Goal: Information Seeking & Learning: Learn about a topic

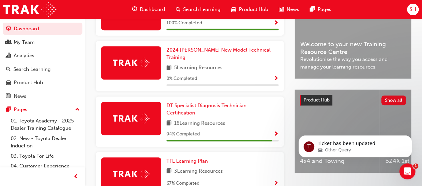
scroll to position [228, 0]
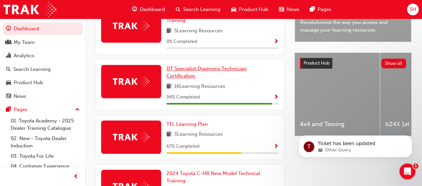
click at [213, 66] on span "DT Specialist Diagnosis Technician Certification" at bounding box center [206, 73] width 80 height 14
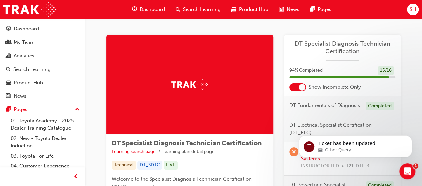
click at [149, 9] on span "Dashboard" at bounding box center [152, 10] width 25 height 8
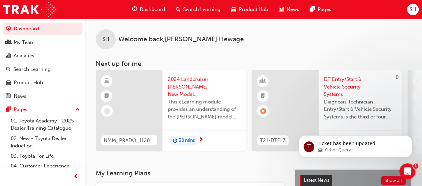
click at [137, 7] on div "Dashboard" at bounding box center [149, 10] width 44 height 14
click at [145, 8] on span "Dashboard" at bounding box center [152, 10] width 25 height 8
click at [146, 9] on span "Dashboard" at bounding box center [152, 10] width 25 height 8
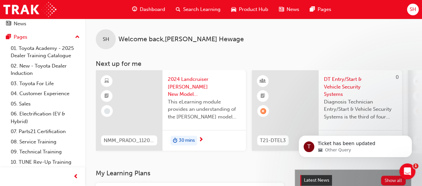
scroll to position [83, 0]
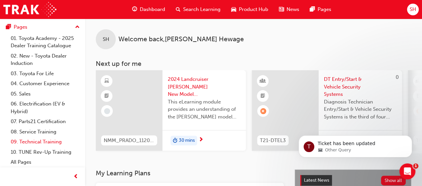
click at [55, 143] on link "09. Technical Training" at bounding box center [45, 142] width 74 height 10
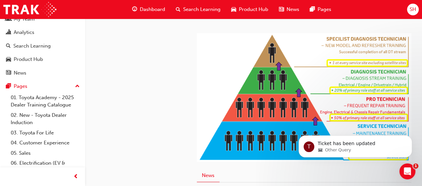
scroll to position [23, 0]
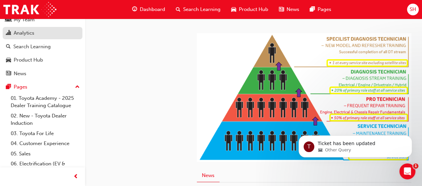
click at [29, 36] on div "Analytics" at bounding box center [24, 33] width 21 height 8
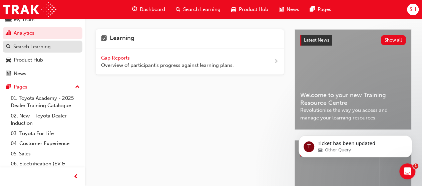
click at [46, 49] on div "Search Learning" at bounding box center [31, 47] width 37 height 8
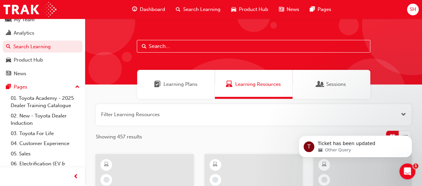
click at [282, 50] on input "text" at bounding box center [253, 46] width 233 height 13
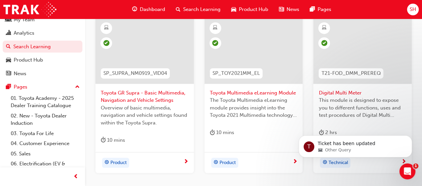
scroll to position [155, 0]
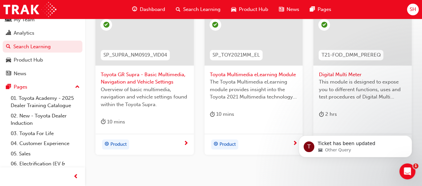
type input "multi"
click at [354, 75] on span "Digital Multi Meter" at bounding box center [362, 75] width 88 height 8
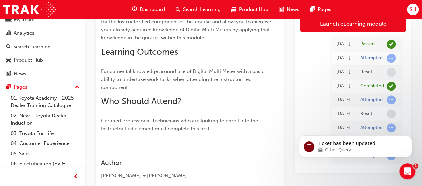
scroll to position [117, 0]
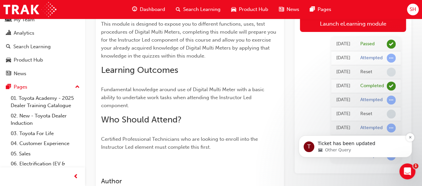
click at [362, 146] on p "Ticket has been updated" at bounding box center [360, 144] width 86 height 7
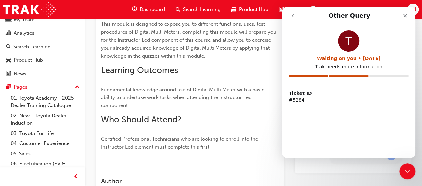
scroll to position [0, 0]
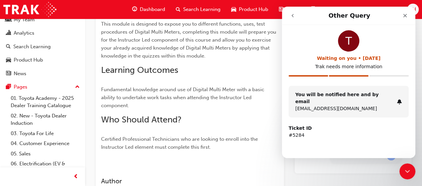
click at [295, 126] on strong "Ticket ID" at bounding box center [299, 128] width 23 height 5
click at [324, 96] on strong "You will be notified here and by email" at bounding box center [336, 98] width 83 height 12
click at [401, 99] on icon "Intercom messenger" at bounding box center [398, 101] width 5 height 5
click at [293, 13] on button "go back" at bounding box center [292, 15] width 13 height 13
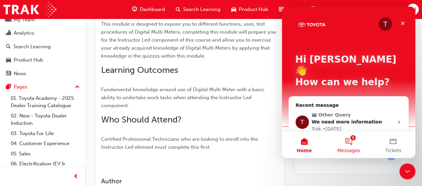
click at [350, 143] on button "1 Messages" at bounding box center [348, 145] width 44 height 27
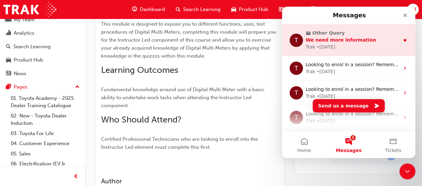
click at [345, 43] on span "We need more information" at bounding box center [340, 39] width 70 height 5
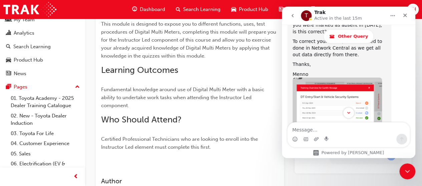
scroll to position [497, 0]
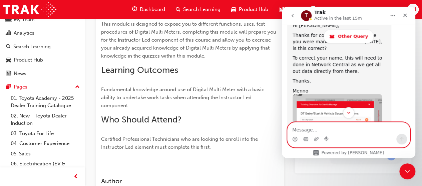
click at [341, 132] on textarea "Message…" at bounding box center [348, 128] width 122 height 11
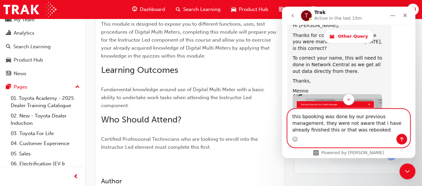
type textarea "this bpooking was done by our previous management. they were not aware that i h…"
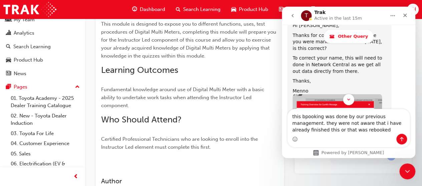
click at [343, 135] on div "Intercom messenger" at bounding box center [348, 139] width 122 height 11
click at [343, 134] on div "Intercom messenger" at bounding box center [348, 139] width 122 height 11
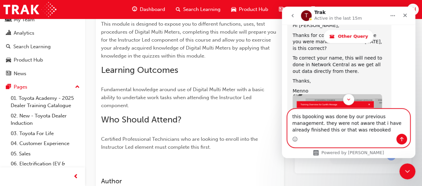
click at [338, 133] on textarea "this bpooking was done by our previous management. they were not aware that i h…" at bounding box center [348, 121] width 122 height 25
drag, startPoint x: 292, startPoint y: 116, endPoint x: 343, endPoint y: 146, distance: 59.2
click at [343, 146] on div "this bpooking was done by our previous management. they were not aware that i h…" at bounding box center [348, 128] width 122 height 38
click at [335, 131] on textarea "this bpooking was done by our previous management. they were not aware that i h…" at bounding box center [348, 121] width 122 height 25
click at [306, 116] on textarea "this bpooking was done by our previous management. they were not aware that i h…" at bounding box center [348, 121] width 122 height 25
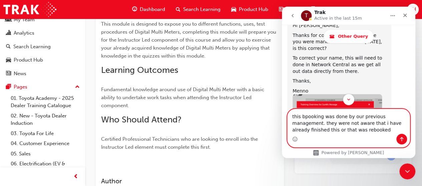
click at [335, 131] on textarea "this bpooking was done by our previous management. they were not aware that i h…" at bounding box center [348, 121] width 122 height 25
click at [356, 131] on textarea "this bpooking was done by our previous management. they were not aware that i h…" at bounding box center [348, 121] width 122 height 25
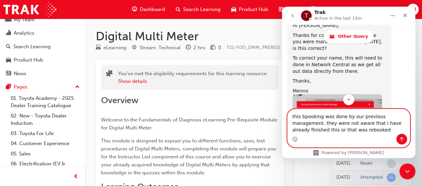
scroll to position [0, 0]
drag, startPoint x: 322, startPoint y: 127, endPoint x: 327, endPoint y: 127, distance: 4.7
click at [325, 127] on textarea "this bpooking was done by our previous management. they were not aware that i h…" at bounding box center [348, 121] width 122 height 25
click at [336, 129] on textarea "this bpooking was done by our previous management. they were not aware that i h…" at bounding box center [348, 121] width 122 height 25
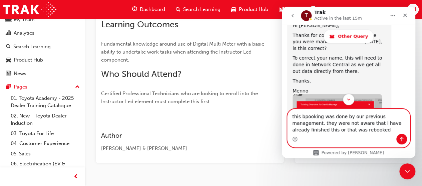
click at [292, 113] on textarea "this bpooking was done by our previous management. they were not aware that i h…" at bounding box center [348, 121] width 122 height 25
drag, startPoint x: 292, startPoint y: 116, endPoint x: 369, endPoint y: 134, distance: 78.7
click at [369, 134] on textarea "this bpooking was done by our previous management. they were not aware that i h…" at bounding box center [348, 121] width 122 height 25
drag, startPoint x: 292, startPoint y: 118, endPoint x: 340, endPoint y: 135, distance: 50.9
click at [340, 136] on div "this bpooking was done by our previous management. they were not aware that i h…" at bounding box center [348, 128] width 122 height 38
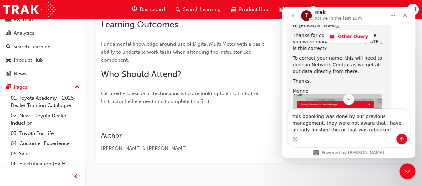
drag, startPoint x: 275, startPoint y: 125, endPoint x: 281, endPoint y: 124, distance: 5.4
click at [275, 125] on div "Author [PERSON_NAME] & [PERSON_NAME]" at bounding box center [189, 136] width 177 height 31
click at [388, 168] on div "Digital Multi Meter eLearning Stream: Technical 2 hrs 0 T21-FOD_DMM_PREREQ You'…" at bounding box center [253, 25] width 337 height 318
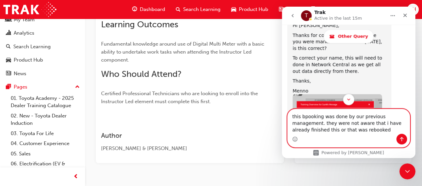
click at [354, 134] on textarea "this bpooking was done by our previous management. they were not aware that i h…" at bounding box center [348, 121] width 122 height 25
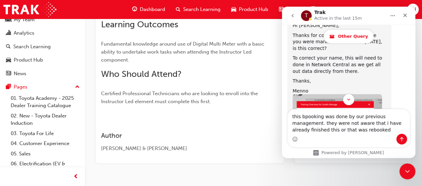
click at [360, 36] on span "Other Query" at bounding box center [353, 36] width 30 height 5
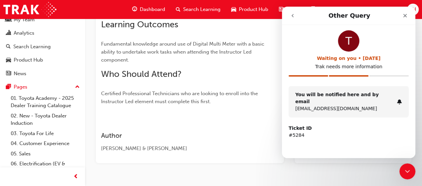
scroll to position [0, 0]
click at [293, 16] on icon "go back" at bounding box center [292, 15] width 5 height 5
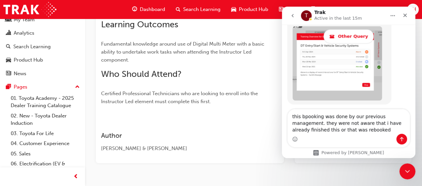
scroll to position [570, 0]
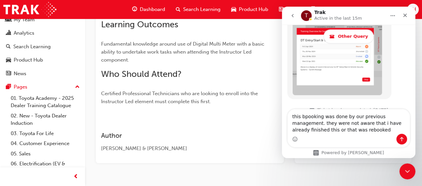
click at [352, 133] on textarea "this bpooking was done by our previous management. they were not aware that i h…" at bounding box center [348, 121] width 122 height 25
click at [406, 12] on div "Close" at bounding box center [405, 15] width 12 height 12
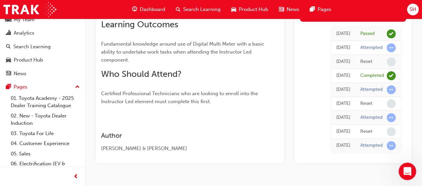
click at [409, 172] on icon "Open Intercom Messenger" at bounding box center [406, 170] width 11 height 11
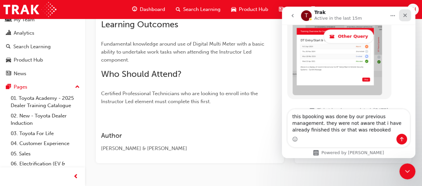
drag, startPoint x: 688, startPoint y: 19, endPoint x: 406, endPoint y: 12, distance: 282.1
click at [406, 12] on div "Close" at bounding box center [405, 15] width 12 height 12
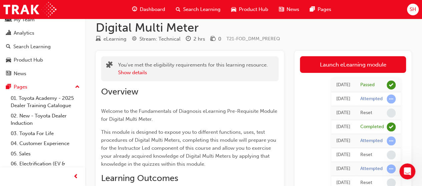
scroll to position [7, 0]
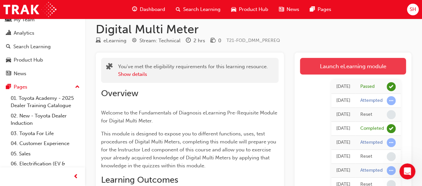
click at [387, 66] on link "Launch eLearning module" at bounding box center [353, 66] width 106 height 17
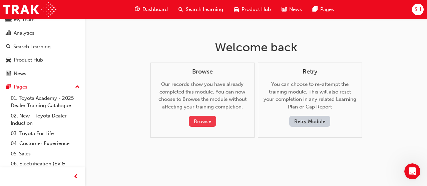
click at [203, 124] on button "Browse" at bounding box center [202, 121] width 27 height 11
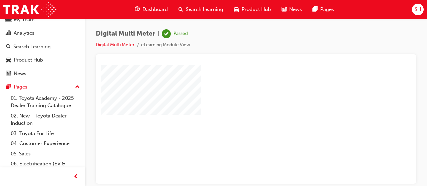
click at [237, 105] on div "play" at bounding box center [237, 105] width 0 height 0
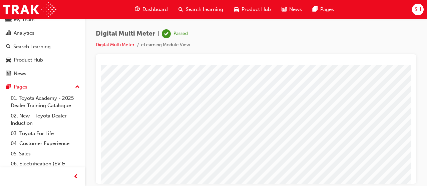
scroll to position [136, 0]
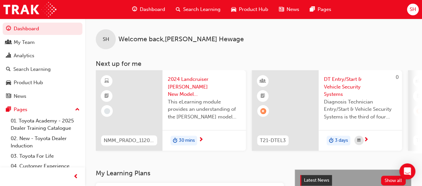
click at [179, 10] on span "search-icon" at bounding box center [178, 9] width 5 height 8
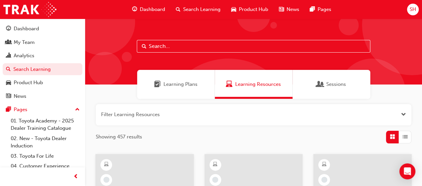
click at [229, 45] on input "text" at bounding box center [253, 46] width 233 height 13
click at [205, 45] on input "text" at bounding box center [253, 46] width 233 height 13
click at [209, 43] on input "text" at bounding box center [253, 46] width 233 height 13
click at [210, 44] on input "text" at bounding box center [253, 46] width 233 height 13
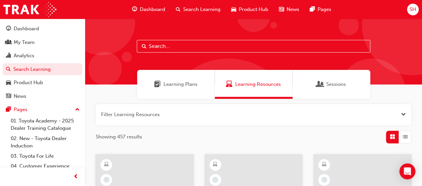
click at [211, 44] on input "text" at bounding box center [253, 46] width 233 height 13
click at [212, 43] on input "text" at bounding box center [253, 46] width 233 height 13
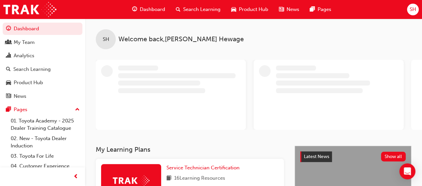
click at [182, 10] on div "Search Learning" at bounding box center [197, 10] width 55 height 14
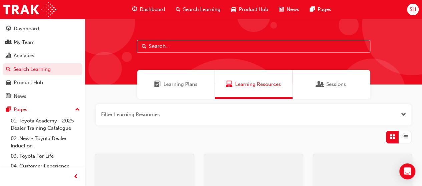
click at [194, 49] on input "text" at bounding box center [253, 46] width 233 height 13
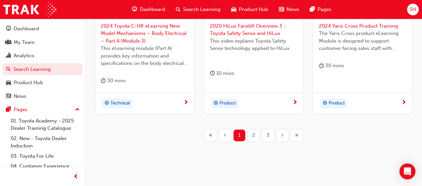
scroll to position [379, 0]
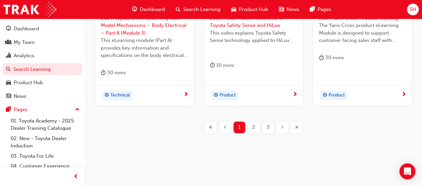
click at [257, 125] on div "2" at bounding box center [254, 128] width 12 height 12
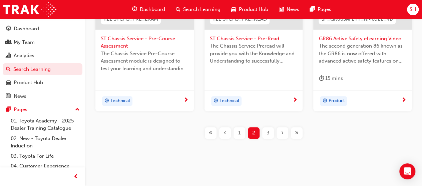
scroll to position [364, 0]
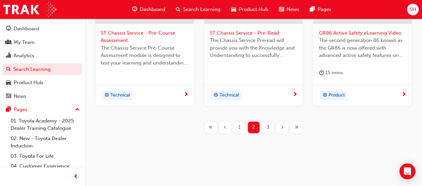
click at [266, 126] on span "3" at bounding box center [267, 128] width 3 height 8
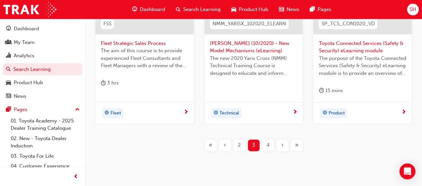
scroll to position [364, 0]
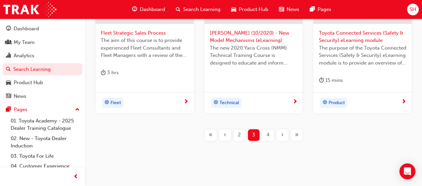
click at [266, 135] on div "4" at bounding box center [268, 135] width 12 height 12
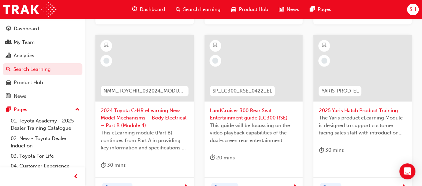
scroll to position [364, 0]
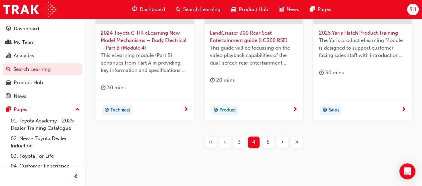
click at [267, 144] on span "5" at bounding box center [267, 143] width 3 height 8
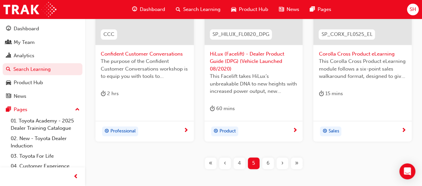
scroll to position [364, 0]
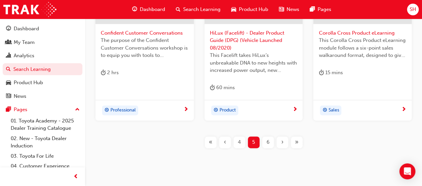
click at [267, 146] on div "6" at bounding box center [268, 143] width 12 height 12
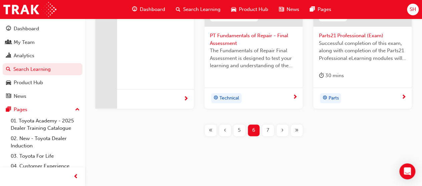
scroll to position [371, 0]
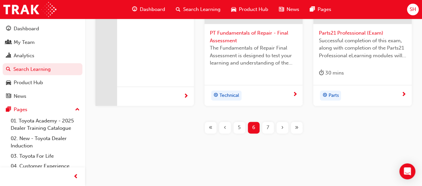
click at [269, 127] on div "7" at bounding box center [268, 128] width 12 height 12
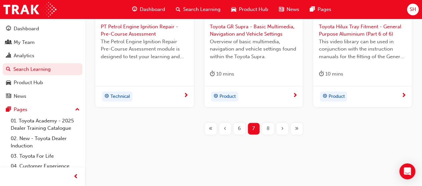
scroll to position [371, 0]
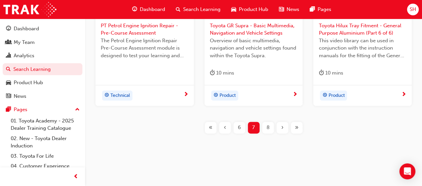
click at [271, 130] on div "8" at bounding box center [268, 128] width 12 height 12
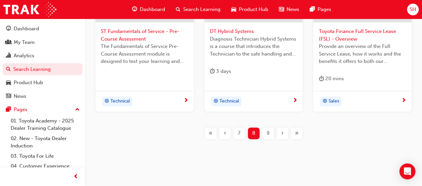
scroll to position [379, 0]
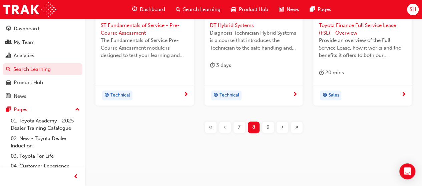
click at [269, 129] on div "9" at bounding box center [268, 128] width 12 height 12
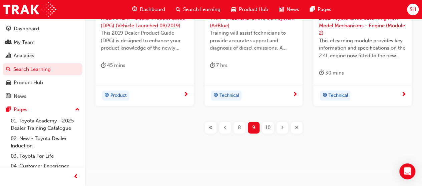
click at [272, 128] on div "10" at bounding box center [268, 128] width 12 height 12
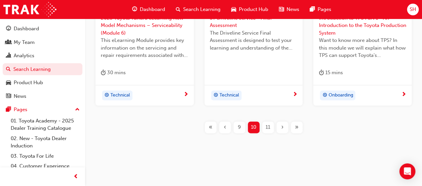
click at [271, 127] on div "11" at bounding box center [268, 128] width 12 height 12
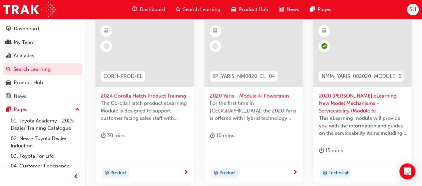
scroll to position [379, 0]
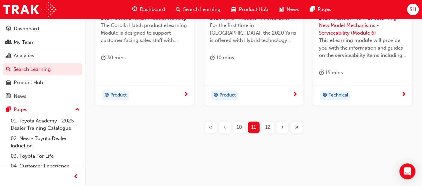
click at [270, 128] on span "12" at bounding box center [267, 128] width 5 height 8
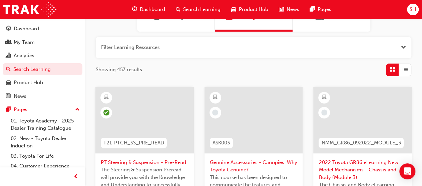
scroll to position [11, 0]
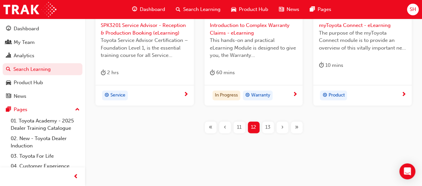
click at [270, 128] on div "13" at bounding box center [268, 128] width 12 height 12
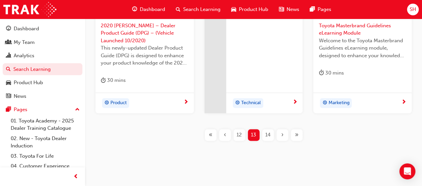
click at [272, 129] on div "14" at bounding box center [268, 135] width 12 height 12
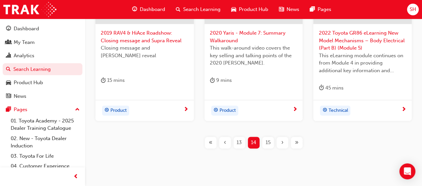
click at [269, 140] on span "15" at bounding box center [267, 143] width 5 height 8
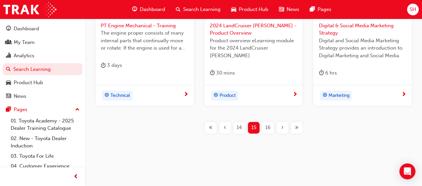
click at [269, 128] on span "16" at bounding box center [267, 128] width 5 height 8
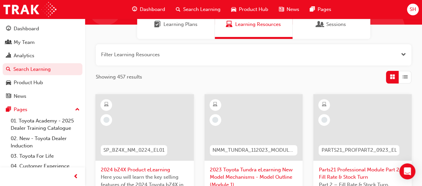
scroll to position [8, 0]
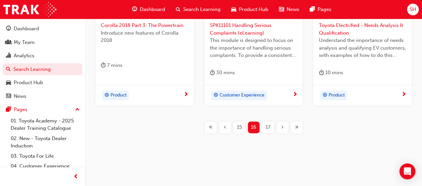
click at [270, 125] on div "17" at bounding box center [268, 128] width 12 height 12
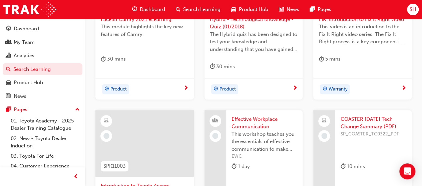
scroll to position [364, 0]
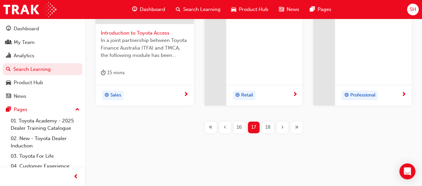
click at [269, 126] on span "18" at bounding box center [267, 128] width 5 height 8
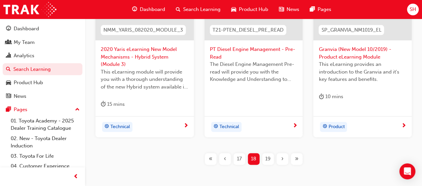
scroll to position [379, 0]
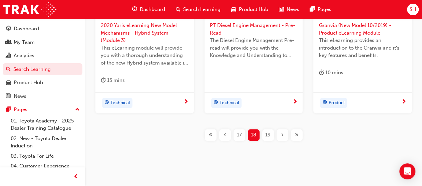
click at [271, 129] on div "19" at bounding box center [268, 135] width 12 height 12
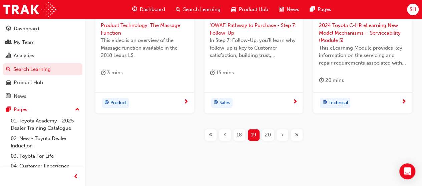
click at [268, 135] on span "20" at bounding box center [268, 135] width 6 height 8
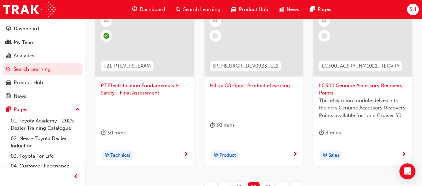
scroll to position [371, 0]
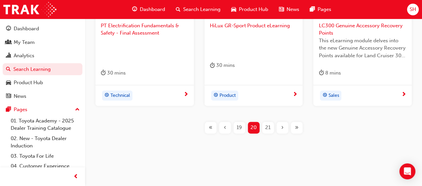
click at [269, 129] on span "21" at bounding box center [267, 128] width 5 height 8
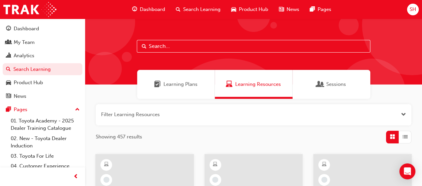
click at [190, 48] on input "text" at bounding box center [253, 46] width 233 height 13
click at [406, 138] on span "List" at bounding box center [404, 137] width 5 height 8
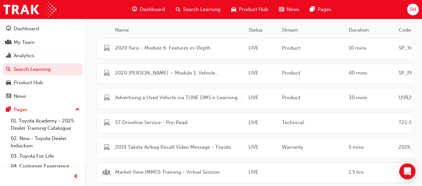
scroll to position [206, 0]
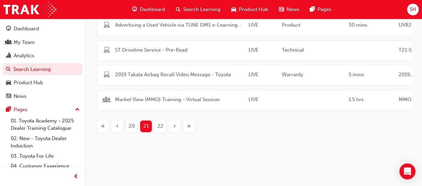
click at [160, 127] on span "22" at bounding box center [160, 127] width 6 height 8
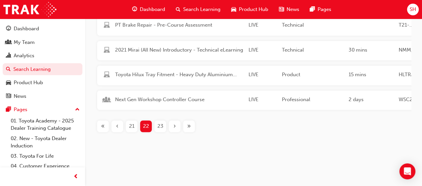
scroll to position [206, 0]
click at [159, 127] on span "23" at bounding box center [160, 127] width 6 height 8
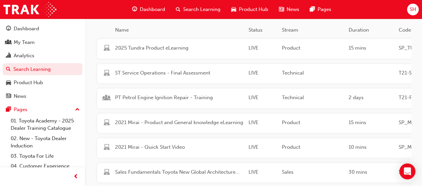
scroll to position [206, 0]
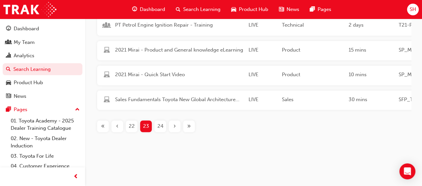
click at [165, 127] on div "24" at bounding box center [160, 127] width 12 height 12
click at [164, 128] on div "25" at bounding box center [160, 127] width 12 height 12
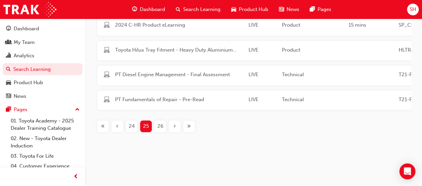
scroll to position [206, 0]
click at [162, 129] on span "26" at bounding box center [160, 127] width 6 height 8
click at [158, 130] on span "27" at bounding box center [160, 127] width 6 height 8
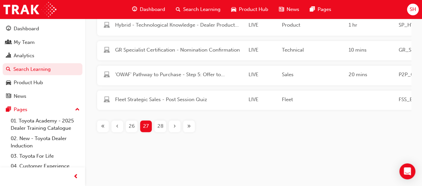
scroll to position [206, 0]
click at [162, 128] on span "28" at bounding box center [160, 127] width 6 height 8
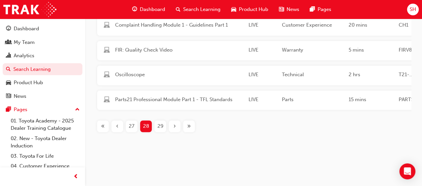
scroll to position [206, 0]
click at [163, 128] on span "29" at bounding box center [160, 127] width 6 height 8
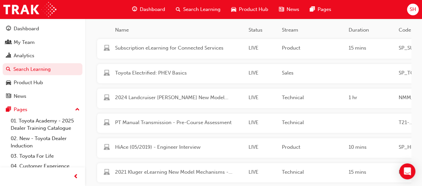
scroll to position [206, 0]
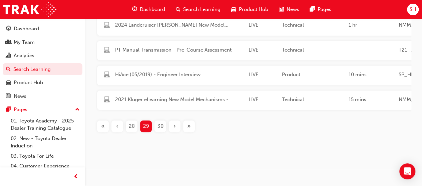
click at [161, 125] on span "30" at bounding box center [160, 127] width 6 height 8
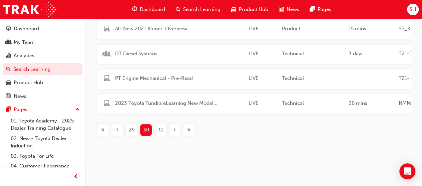
scroll to position [206, 0]
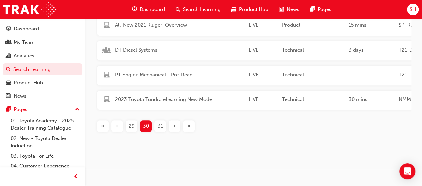
click at [161, 127] on span "31" at bounding box center [160, 127] width 5 height 8
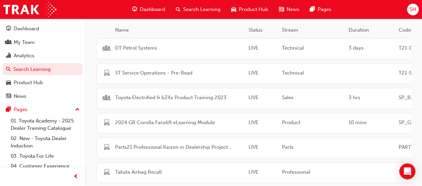
scroll to position [206, 0]
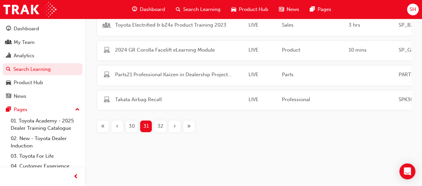
click at [161, 128] on span "32" at bounding box center [160, 127] width 6 height 8
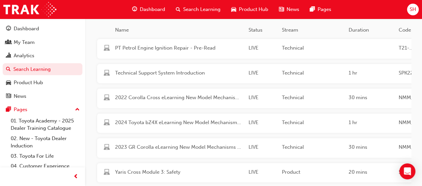
scroll to position [206, 0]
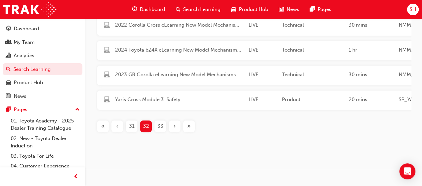
click at [163, 125] on span "33" at bounding box center [160, 127] width 6 height 8
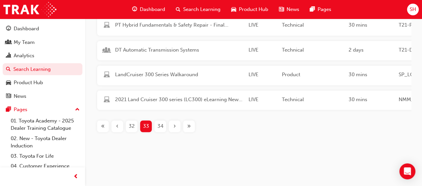
scroll to position [206, 0]
click at [161, 128] on span "34" at bounding box center [160, 127] width 6 height 8
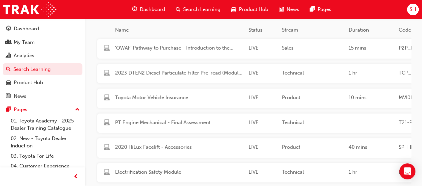
scroll to position [206, 0]
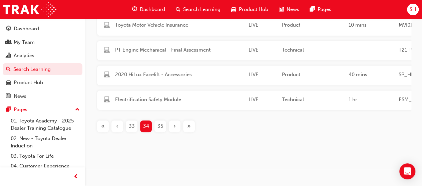
click at [161, 130] on span "35" at bounding box center [160, 127] width 6 height 8
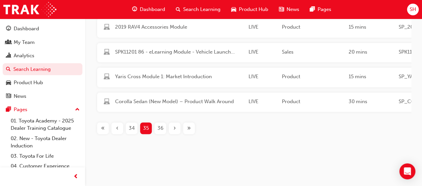
scroll to position [206, 0]
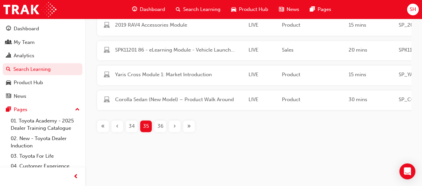
drag, startPoint x: 162, startPoint y: 128, endPoint x: 168, endPoint y: 128, distance: 5.7
click at [163, 128] on span "36" at bounding box center [160, 127] width 6 height 8
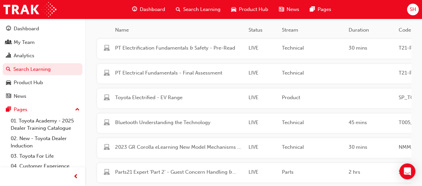
scroll to position [206, 0]
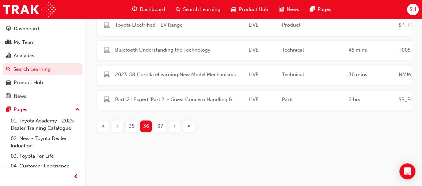
click at [154, 126] on button "37" at bounding box center [160, 127] width 14 height 12
click at [162, 127] on span "38" at bounding box center [160, 127] width 6 height 8
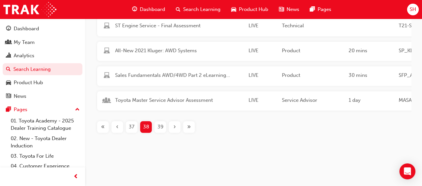
scroll to position [206, 0]
click at [163, 128] on div "39" at bounding box center [160, 127] width 12 height 12
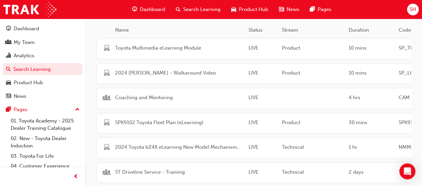
scroll to position [206, 0]
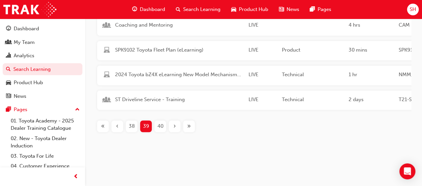
click at [165, 130] on div "40" at bounding box center [160, 127] width 12 height 12
drag, startPoint x: 165, startPoint y: 129, endPoint x: 169, endPoint y: 128, distance: 4.1
click at [165, 129] on div "41" at bounding box center [160, 127] width 12 height 12
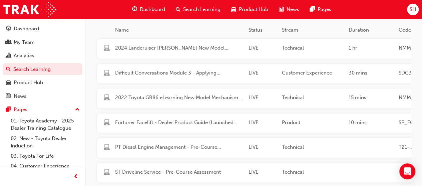
scroll to position [206, 0]
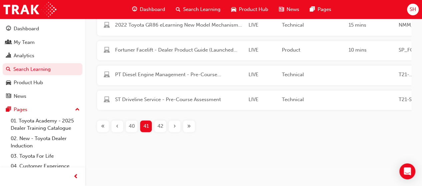
click at [162, 126] on span "42" at bounding box center [160, 127] width 6 height 8
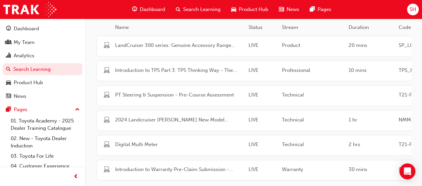
scroll to position [128, 0]
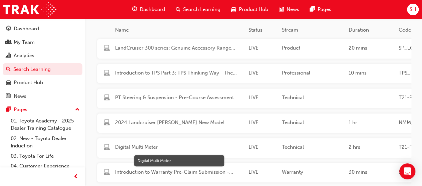
click at [143, 145] on span "Digital Multi Meter" at bounding box center [179, 148] width 128 height 8
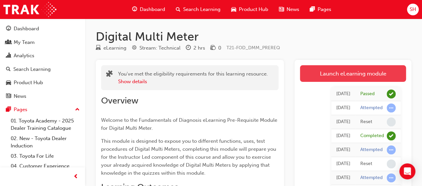
click at [346, 74] on link "Launch eLearning module" at bounding box center [353, 73] width 106 height 17
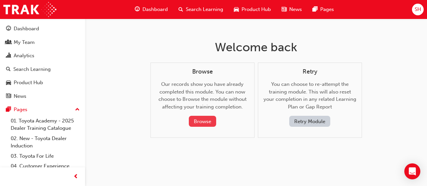
click at [209, 120] on button "Browse" at bounding box center [202, 121] width 27 height 11
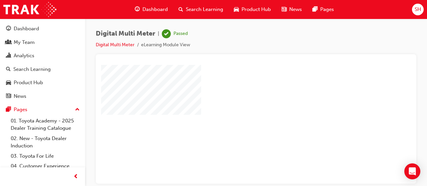
click at [237, 105] on div "play" at bounding box center [237, 105] width 0 height 0
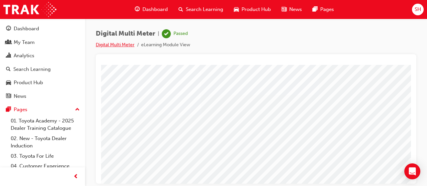
click at [121, 45] on link "Digital Multi Meter" at bounding box center [115, 45] width 39 height 6
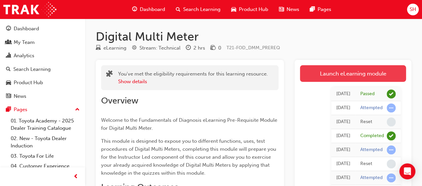
click at [356, 74] on link "Launch eLearning module" at bounding box center [353, 73] width 106 height 17
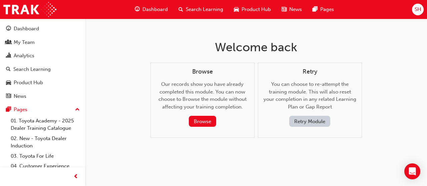
click at [214, 114] on div "Browse Our records show you have already completed this module. You can now cho…" at bounding box center [202, 97] width 93 height 59
click at [212, 118] on button "Browse" at bounding box center [202, 121] width 27 height 11
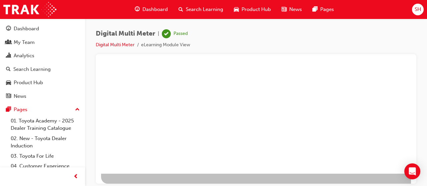
drag, startPoint x: 247, startPoint y: 178, endPoint x: 340, endPoint y: 169, distance: 93.4
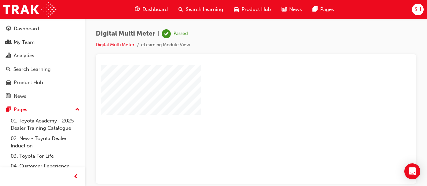
click at [237, 105] on div "play" at bounding box center [237, 105] width 0 height 0
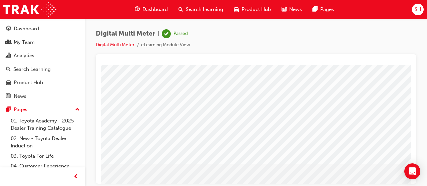
scroll to position [136, 0]
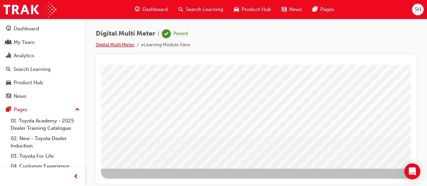
click at [121, 44] on link "Digital Multi Meter" at bounding box center [115, 45] width 39 height 6
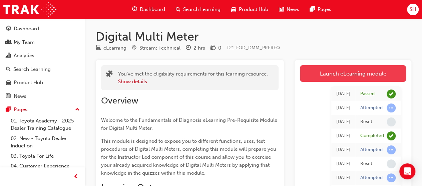
click at [329, 72] on link "Launch eLearning module" at bounding box center [353, 73] width 106 height 17
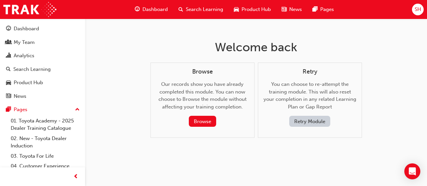
click at [317, 120] on button "Retry Module" at bounding box center [309, 121] width 41 height 11
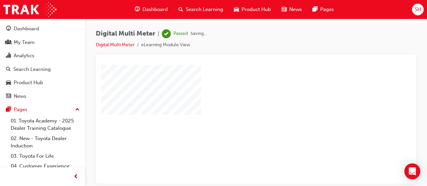
click at [237, 105] on div "play" at bounding box center [237, 105] width 0 height 0
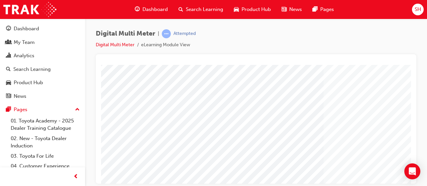
scroll to position [136, 0]
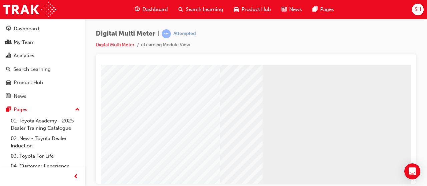
scroll to position [58, 0]
click at [304, 9] on html "Navigation Loading..." at bounding box center [256, 8] width 310 height 3
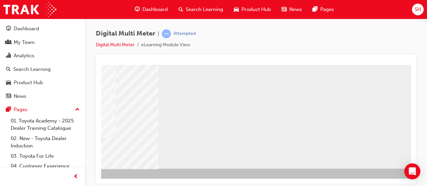
scroll to position [136, 149]
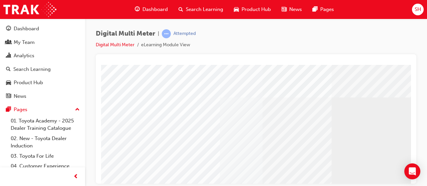
scroll to position [136, 0]
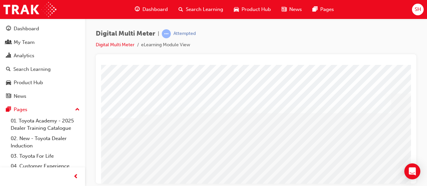
scroll to position [0, 34]
drag, startPoint x: 248, startPoint y: 156, endPoint x: 352, endPoint y: 161, distance: 104.5
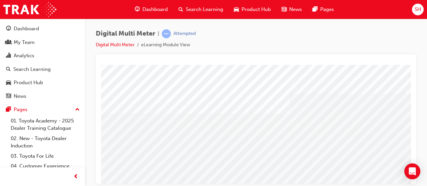
scroll to position [0, 137]
drag, startPoint x: 332, startPoint y: 165, endPoint x: 339, endPoint y: 157, distance: 11.4
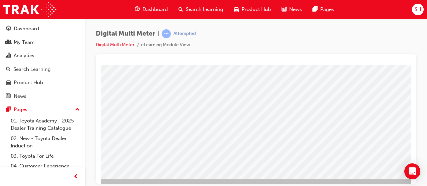
scroll to position [136, 137]
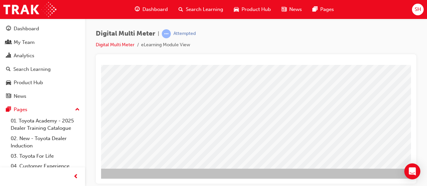
click at [37, 181] on div "NEXT Trigger this button to go to the next slide" at bounding box center [16, 187] width 42 height 12
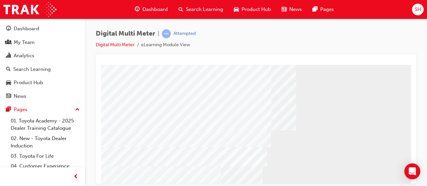
drag, startPoint x: 247, startPoint y: 177, endPoint x: 339, endPoint y: 179, distance: 91.4
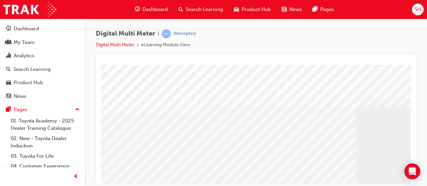
drag, startPoint x: 297, startPoint y: 178, endPoint x: 337, endPoint y: 177, distance: 39.7
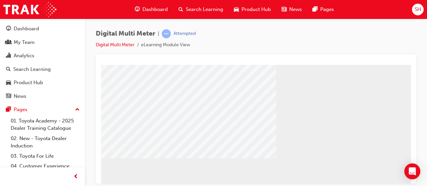
drag, startPoint x: 186, startPoint y: 160, endPoint x: 183, endPoint y: 155, distance: 5.3
drag, startPoint x: 193, startPoint y: 125, endPoint x: 196, endPoint y: 120, distance: 5.5
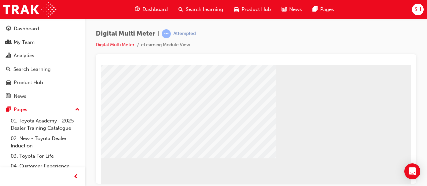
drag, startPoint x: 240, startPoint y: 84, endPoint x: 257, endPoint y: 83, distance: 16.7
drag, startPoint x: 283, startPoint y: 91, endPoint x: 301, endPoint y: 98, distance: 19.8
drag, startPoint x: 306, startPoint y: 103, endPoint x: 320, endPoint y: 109, distance: 15.3
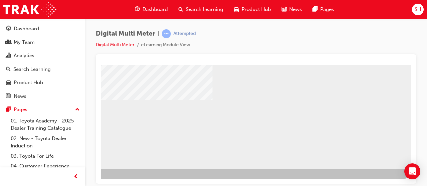
drag, startPoint x: 312, startPoint y: 105, endPoint x: 275, endPoint y: 108, distance: 37.4
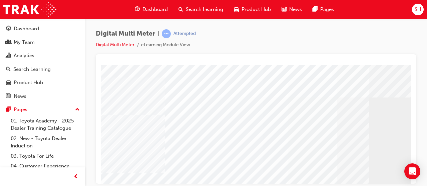
scroll to position [78, 0]
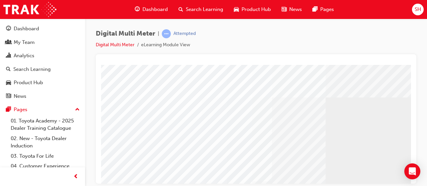
scroll to position [0, 149]
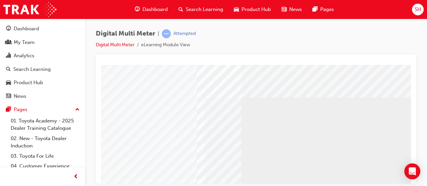
scroll to position [136, 112]
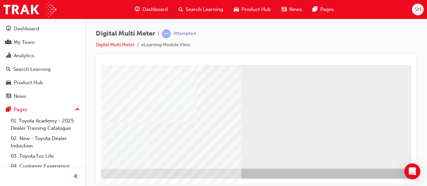
click at [31, 181] on div "NEXT Trigger this button to go to the next slide" at bounding box center [10, 187] width 42 height 12
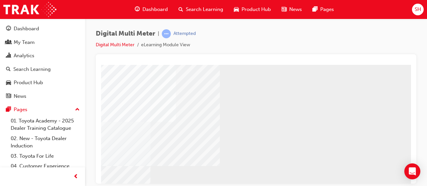
scroll to position [136, 112]
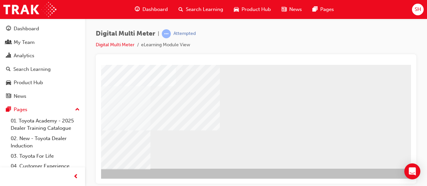
click at [31, 181] on div "NEXT Trigger this button to go to the next slide" at bounding box center [10, 187] width 42 height 12
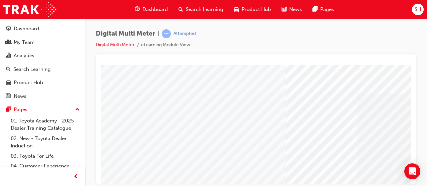
scroll to position [0, 122]
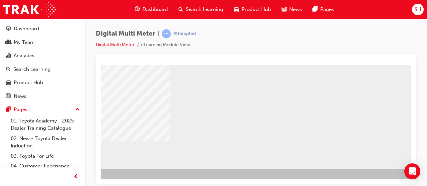
drag, startPoint x: 288, startPoint y: 179, endPoint x: 508, endPoint y: 249, distance: 231.0
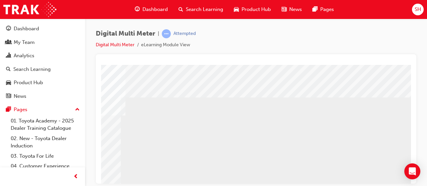
drag, startPoint x: 341, startPoint y: 181, endPoint x: 508, endPoint y: 240, distance: 177.8
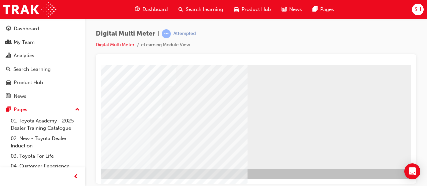
click at [31, 181] on div "NEXT Trigger this button to go to the next slide" at bounding box center [10, 187] width 42 height 12
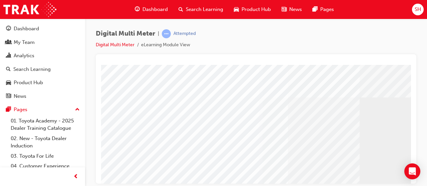
drag, startPoint x: 299, startPoint y: 179, endPoint x: 356, endPoint y: 176, distance: 56.8
click at [359, 177] on div at bounding box center [327, 185] width 453 height 240
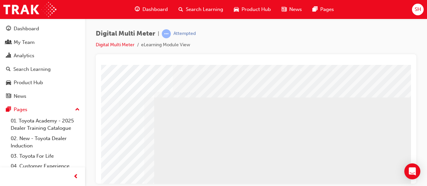
drag, startPoint x: 295, startPoint y: 181, endPoint x: 508, endPoint y: 249, distance: 223.6
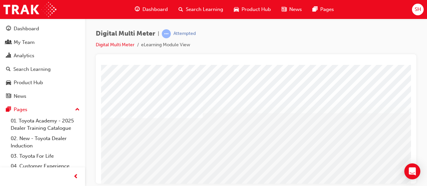
drag, startPoint x: 306, startPoint y: 164, endPoint x: 357, endPoint y: 163, distance: 50.7
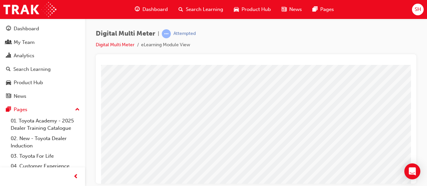
drag, startPoint x: 297, startPoint y: 99, endPoint x: 274, endPoint y: 99, distance: 23.7
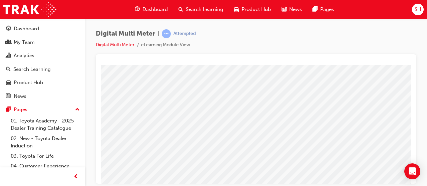
drag, startPoint x: 112, startPoint y: 89, endPoint x: 118, endPoint y: 89, distance: 5.7
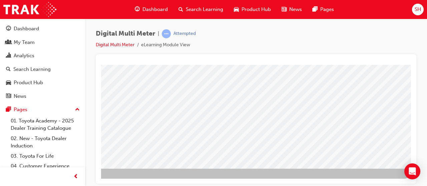
drag, startPoint x: 404, startPoint y: 150, endPoint x: 401, endPoint y: 149, distance: 3.7
click at [33, 181] on div "NEXT Trigger this button to go to the next slide" at bounding box center [12, 187] width 42 height 12
select select
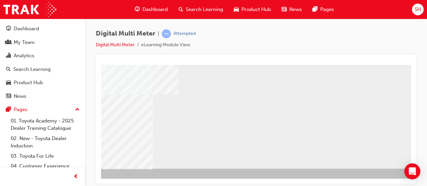
select select
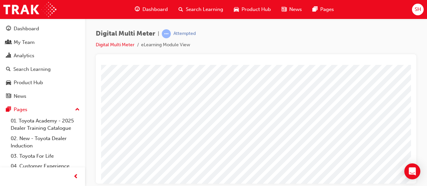
drag, startPoint x: 315, startPoint y: 176, endPoint x: 381, endPoint y: 175, distance: 66.0
click at [342, 80] on div at bounding box center [336, 76] width 18 height 10
click at [348, 99] on img at bounding box center [351, 100] width 21 height 9
select select "0.005"
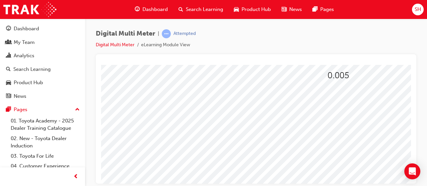
click at [365, 92] on div "32.33 3.323 0.3233 3.233 5 0.005 0.5 0.05 9,480 94,800 9,840 948 2.7 27 2,700 2…" at bounding box center [327, 107] width 453 height 240
click at [343, 92] on span at bounding box center [343, 95] width 0 height 6
click at [362, 103] on img at bounding box center [366, 107] width 21 height 9
select select "9,480"
click at [343, 109] on span at bounding box center [343, 112] width 0 height 6
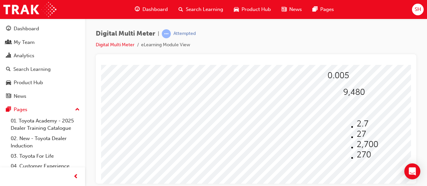
click at [356, 154] on img at bounding box center [363, 154] width 14 height 9
select select "270"
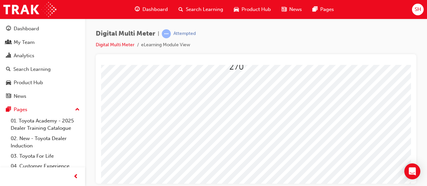
scroll to position [136, 114]
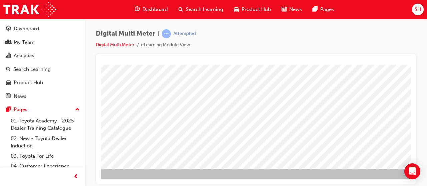
drag, startPoint x: 195, startPoint y: 132, endPoint x: 199, endPoint y: 132, distance: 3.7
click at [197, 132] on div at bounding box center [213, 49] width 453 height 240
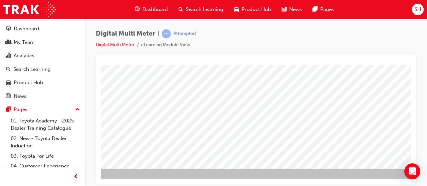
click at [393, 132] on div at bounding box center [213, 49] width 453 height 240
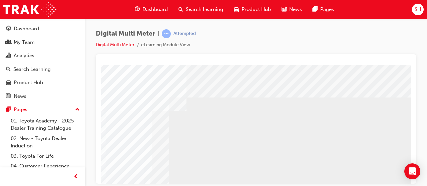
scroll to position [0, 149]
drag, startPoint x: 280, startPoint y: 180, endPoint x: 498, endPoint y: 248, distance: 228.8
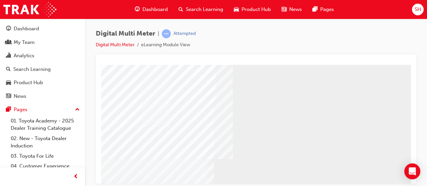
scroll to position [78, 55]
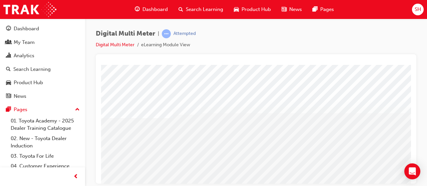
drag, startPoint x: 172, startPoint y: 149, endPoint x: 255, endPoint y: 165, distance: 84.9
drag, startPoint x: 266, startPoint y: 167, endPoint x: 384, endPoint y: 163, distance: 118.4
drag, startPoint x: 357, startPoint y: 159, endPoint x: 389, endPoint y: 159, distance: 32.0
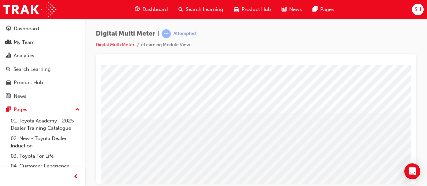
drag, startPoint x: 397, startPoint y: 157, endPoint x: 365, endPoint y: 160, distance: 31.8
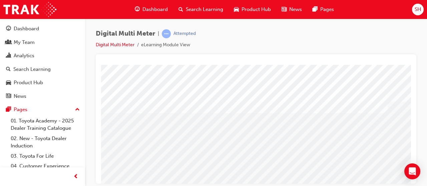
drag, startPoint x: 353, startPoint y: 180, endPoint x: 507, endPoint y: 238, distance: 164.6
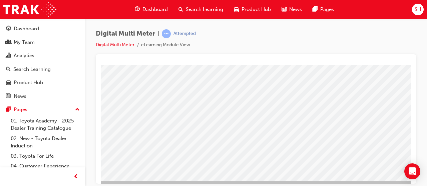
scroll to position [136, 149]
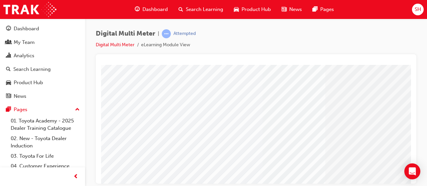
scroll to position [136, 0]
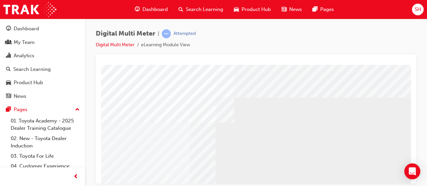
scroll to position [0, 149]
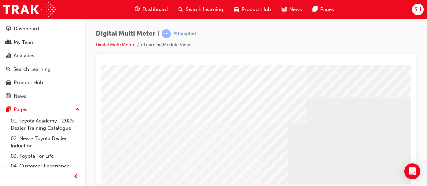
select select
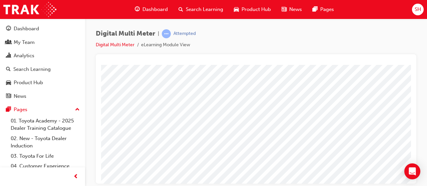
click at [359, 138] on div at bounding box center [353, 137] width 22 height 10
click at [323, 69] on li at bounding box center [333, 74] width 20 height 10
select select "9.416"
click at [299, 76] on span at bounding box center [299, 78] width 0 height 6
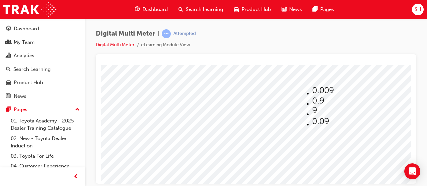
click at [313, 126] on img at bounding box center [320, 121] width 17 height 9
select select "0.09"
click at [314, 93] on span at bounding box center [314, 95] width 0 height 6
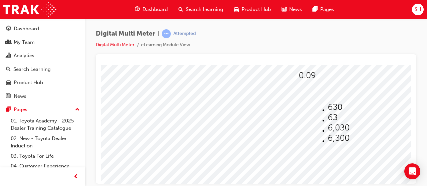
click at [328, 126] on img at bounding box center [338, 127] width 21 height 9
select select "6,030"
click at [311, 110] on span at bounding box center [311, 112] width 0 height 6
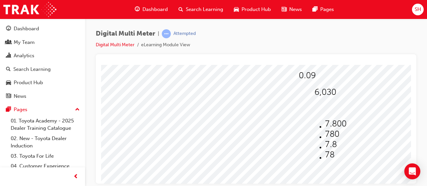
click at [329, 130] on img at bounding box center [332, 134] width 14 height 9
select select "780"
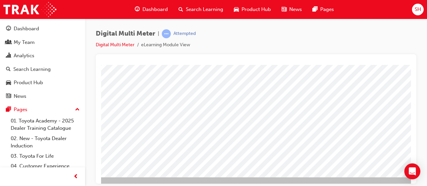
scroll to position [136, 32]
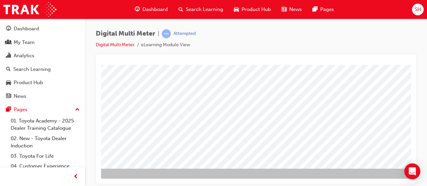
click at [316, 132] on div at bounding box center [295, 49] width 453 height 240
click at [293, 134] on div at bounding box center [295, 49] width 453 height 240
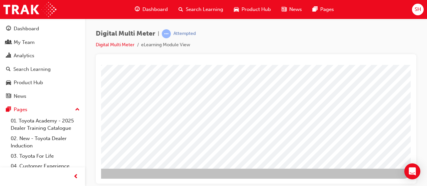
drag, startPoint x: 188, startPoint y: 129, endPoint x: 192, endPoint y: 128, distance: 3.4
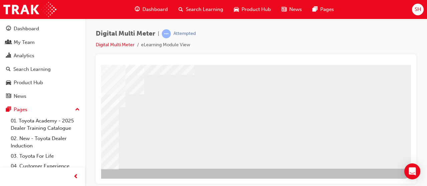
scroll to position [0, 0]
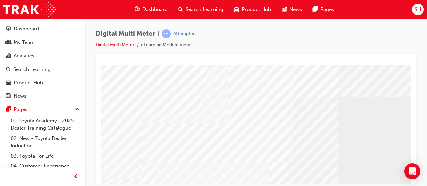
drag, startPoint x: 238, startPoint y: 178, endPoint x: 267, endPoint y: 178, distance: 28.7
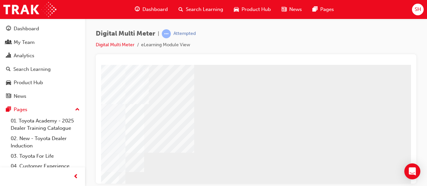
scroll to position [58, 149]
drag, startPoint x: 304, startPoint y: 179, endPoint x: 449, endPoint y: 249, distance: 160.7
drag, startPoint x: 266, startPoint y: 178, endPoint x: 248, endPoint y: 183, distance: 19.2
click at [248, 67] on html "Loading..." at bounding box center [112, 66] width 310 height 3
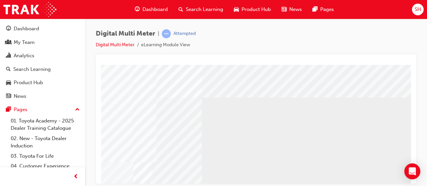
scroll to position [136, 136]
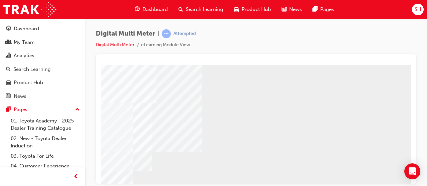
scroll to position [50, 136]
drag, startPoint x: 407, startPoint y: 131, endPoint x: 518, endPoint y: 161, distance: 115.0
